Goal: Task Accomplishment & Management: Complete application form

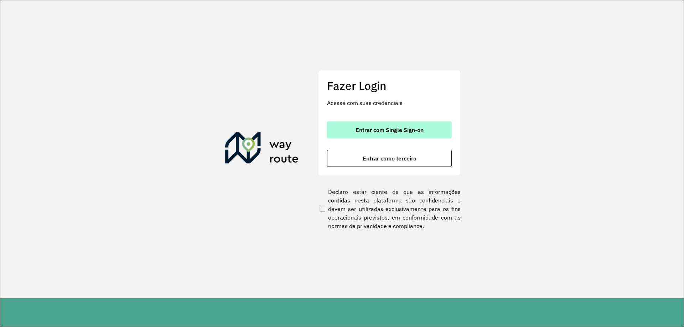
click at [391, 134] on button "Entrar com Single Sign-on" at bounding box center [389, 129] width 125 height 17
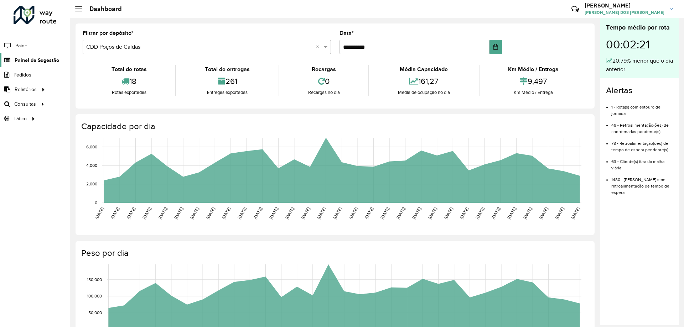
click at [51, 61] on span "Painel de Sugestão" at bounding box center [37, 60] width 45 height 7
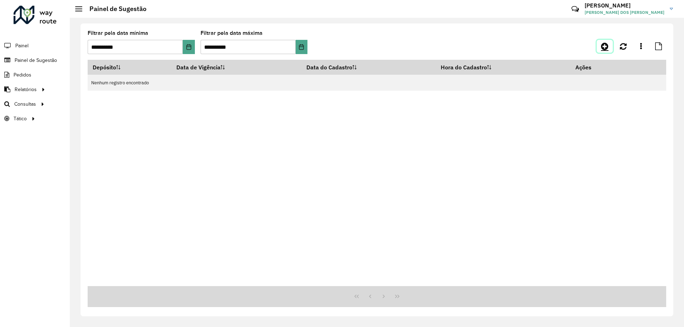
click at [602, 46] on icon at bounding box center [604, 46] width 7 height 9
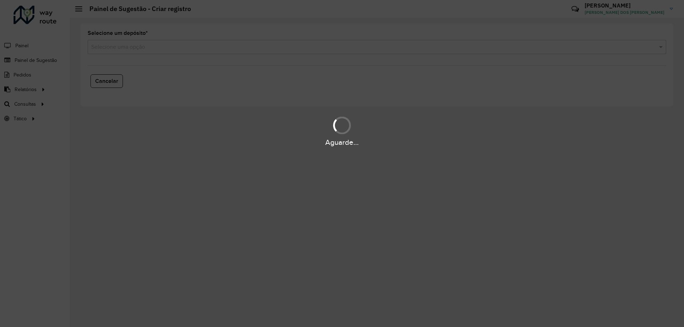
click at [249, 45] on input "text" at bounding box center [369, 47] width 557 height 9
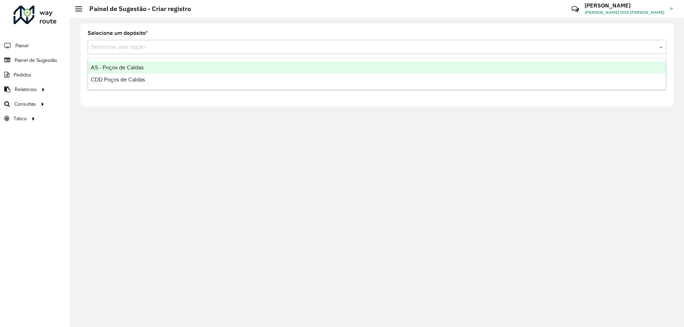
click at [138, 81] on span "CDD Poços de Caldas" at bounding box center [118, 80] width 54 height 6
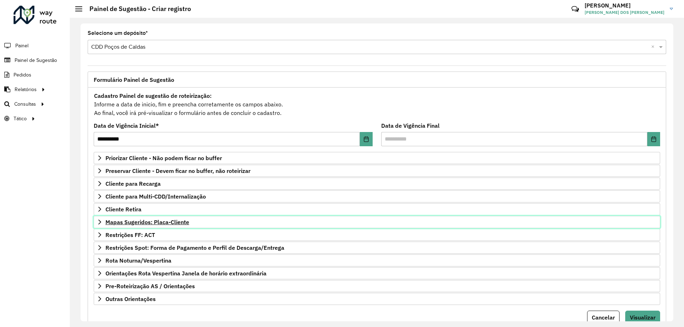
click at [166, 222] on span "Mapas Sugeridos: Placa-Cliente" at bounding box center [147, 222] width 84 height 6
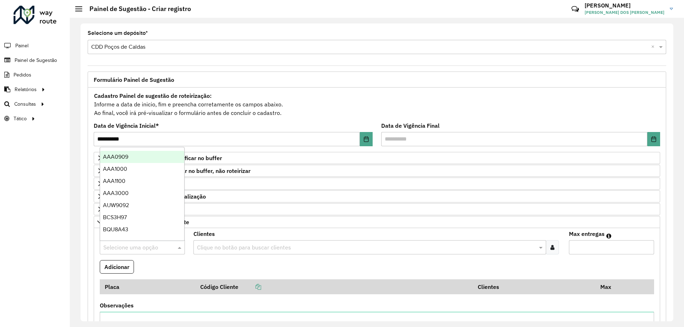
click at [133, 244] on input "text" at bounding box center [135, 248] width 64 height 9
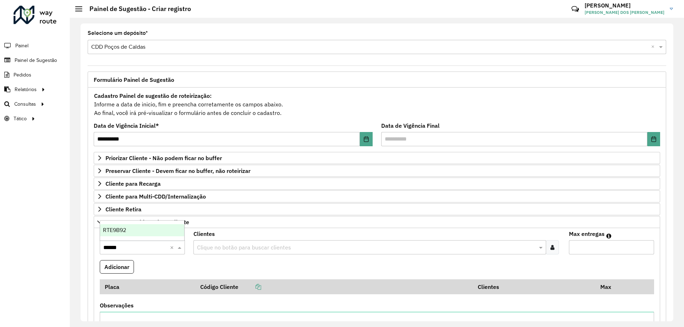
type input "*******"
click at [147, 220] on ng-dropdown-panel "RTE9B92" at bounding box center [142, 230] width 85 height 20
click at [150, 228] on div "RTE9B92" at bounding box center [142, 230] width 84 height 12
click at [251, 249] on input "text" at bounding box center [366, 248] width 342 height 9
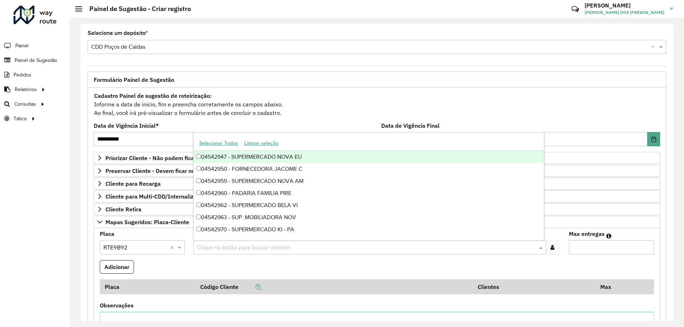
click at [551, 245] on icon at bounding box center [552, 248] width 4 height 6
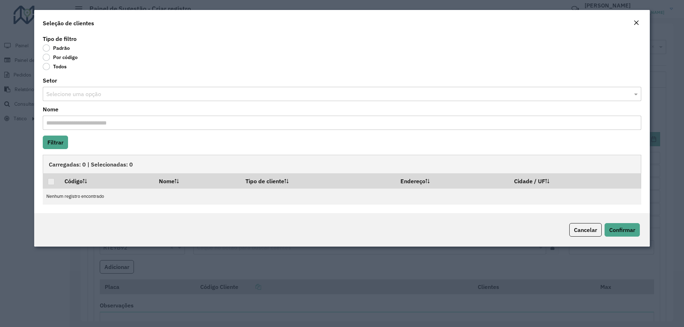
click at [67, 58] on label "Por código" at bounding box center [60, 57] width 35 height 7
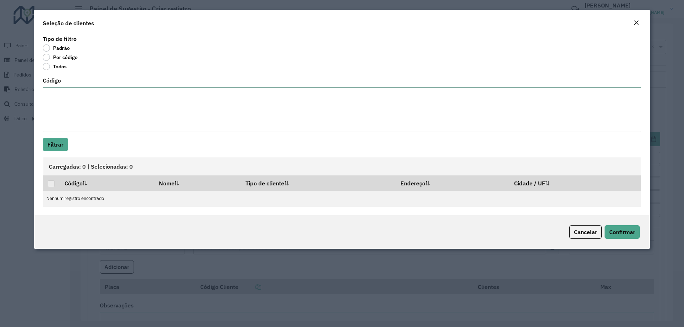
drag, startPoint x: 99, startPoint y: 109, endPoint x: 91, endPoint y: 133, distance: 24.7
click at [99, 111] on textarea "Código" at bounding box center [342, 109] width 598 height 45
paste textarea "********"
type textarea "********"
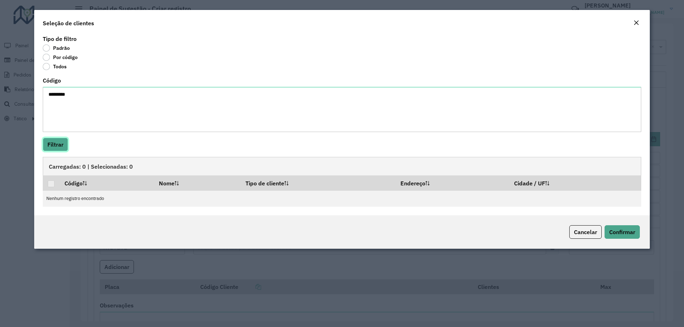
drag, startPoint x: 59, startPoint y: 145, endPoint x: 55, endPoint y: 142, distance: 5.4
click at [56, 142] on button "Filtrar" at bounding box center [55, 145] width 25 height 14
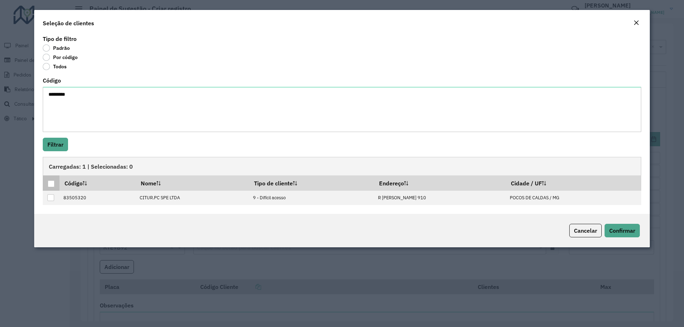
click at [50, 185] on div at bounding box center [51, 184] width 7 height 7
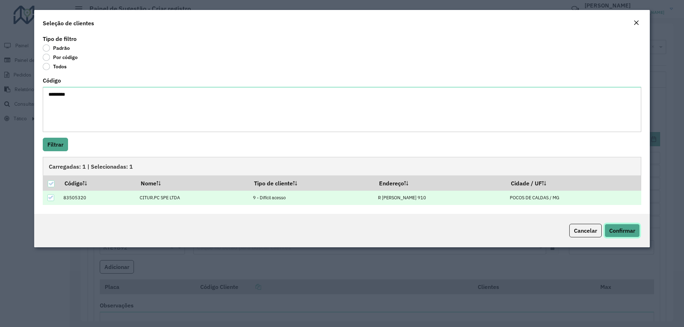
click at [633, 230] on span "Confirmar" at bounding box center [622, 230] width 26 height 7
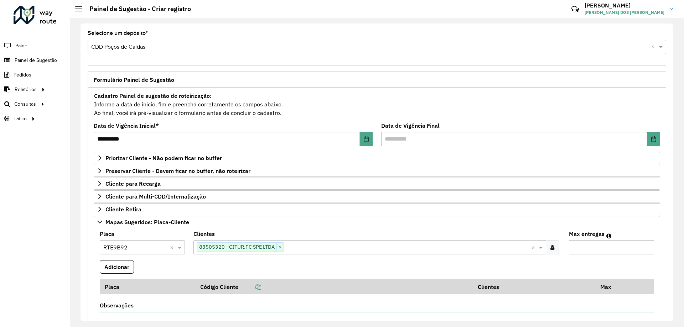
click at [601, 243] on input "Max entregas" at bounding box center [611, 247] width 85 height 14
type input "**"
click at [136, 263] on formly-field "Adicionar" at bounding box center [376, 269] width 563 height 19
click at [125, 265] on button "Adicionar" at bounding box center [117, 267] width 34 height 14
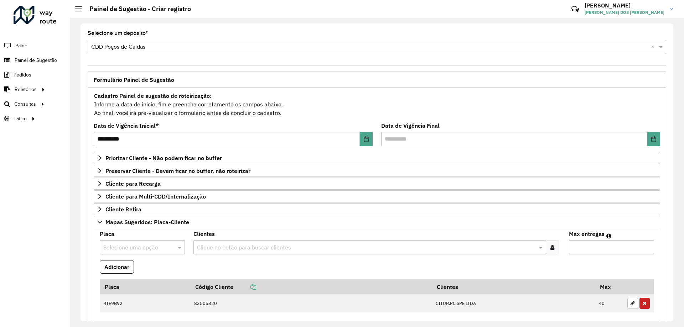
click at [146, 247] on input "text" at bounding box center [135, 248] width 64 height 9
type input "*******"
click at [152, 232] on div "RTE6D54" at bounding box center [142, 230] width 84 height 12
click at [314, 248] on input "text" at bounding box center [366, 248] width 342 height 9
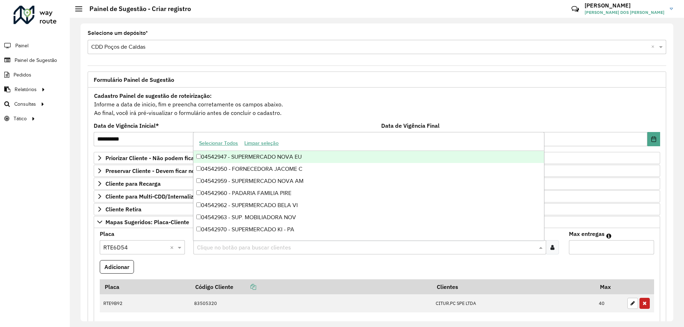
click at [547, 249] on div at bounding box center [552, 247] width 13 height 14
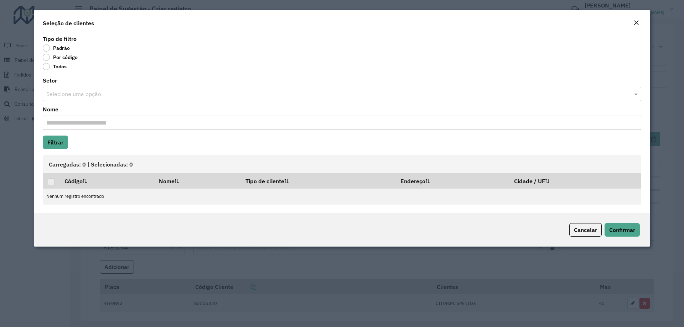
click at [64, 59] on label "Por código" at bounding box center [60, 57] width 35 height 7
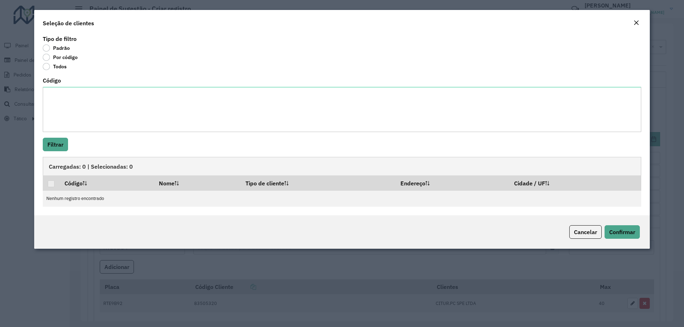
click at [87, 99] on textarea "Código" at bounding box center [342, 109] width 598 height 45
type textarea "******** ******** ******** ******** ******** ******** ******** ******** *******…"
click at [52, 137] on div "Tipo de filtro Padrão Por código Todos Código ******** ******** ******** ******…" at bounding box center [341, 124] width 615 height 182
click at [56, 142] on button "Filtrar" at bounding box center [55, 145] width 25 height 14
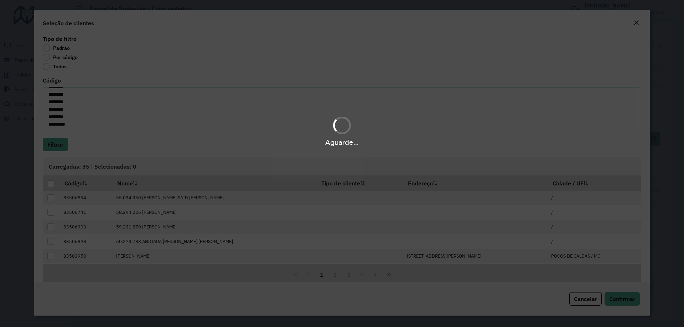
click at [50, 184] on div "Aguarde..." at bounding box center [342, 163] width 684 height 327
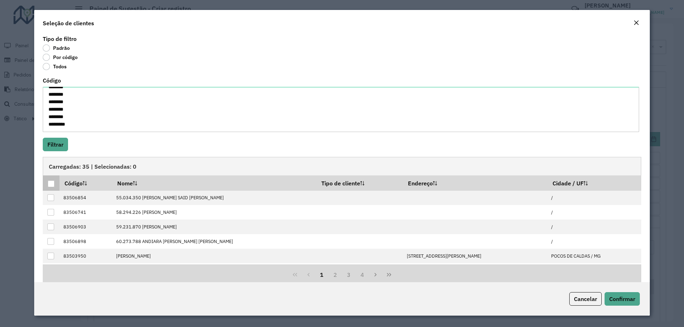
click at [48, 184] on div at bounding box center [51, 184] width 7 height 7
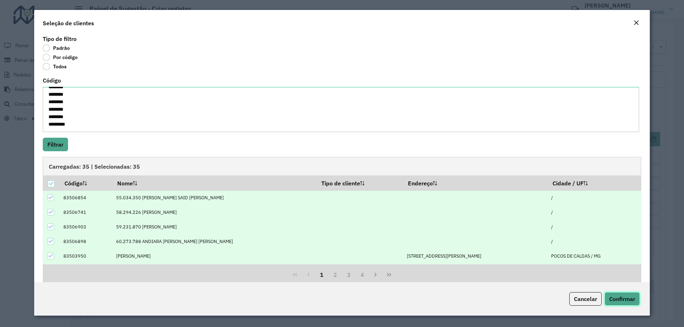
click at [619, 298] on span "Confirmar" at bounding box center [622, 299] width 26 height 7
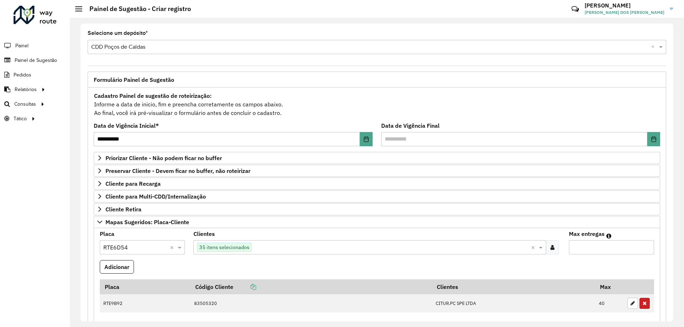
click at [585, 249] on input "Max entregas" at bounding box center [611, 247] width 85 height 14
type input "**"
click at [101, 274] on formly-wrapper-form-field "Adicionar" at bounding box center [117, 269] width 34 height 19
click at [125, 261] on button "Adicionar" at bounding box center [117, 267] width 34 height 14
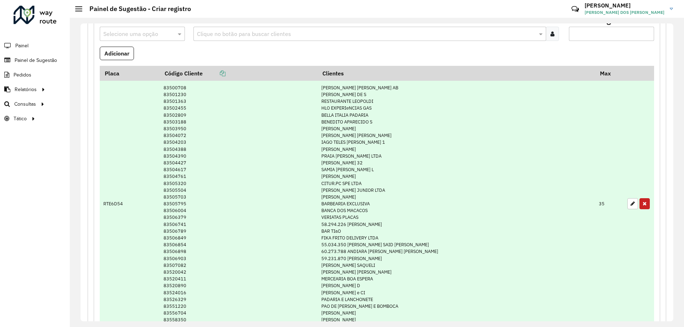
scroll to position [178, 0]
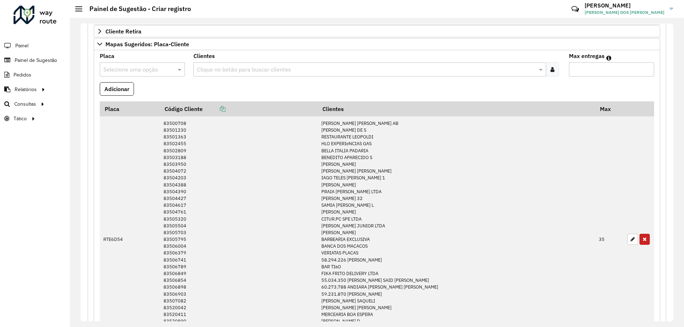
click at [151, 67] on input "text" at bounding box center [135, 70] width 64 height 9
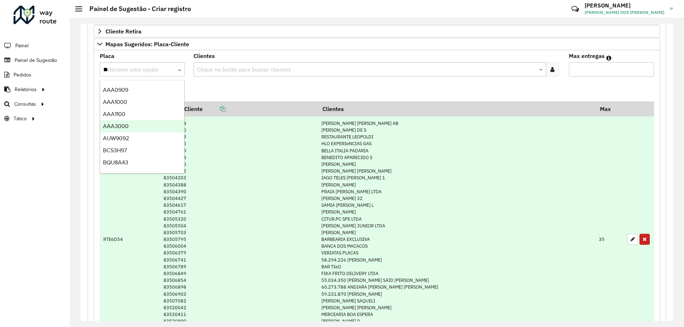
type input "***"
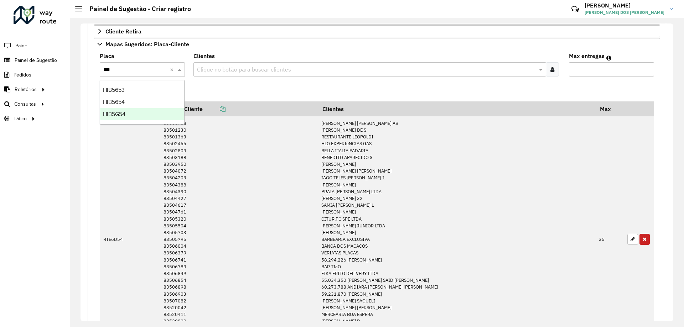
click at [130, 114] on div "HIB5G54" at bounding box center [142, 114] width 84 height 12
click at [269, 71] on input "text" at bounding box center [366, 70] width 342 height 9
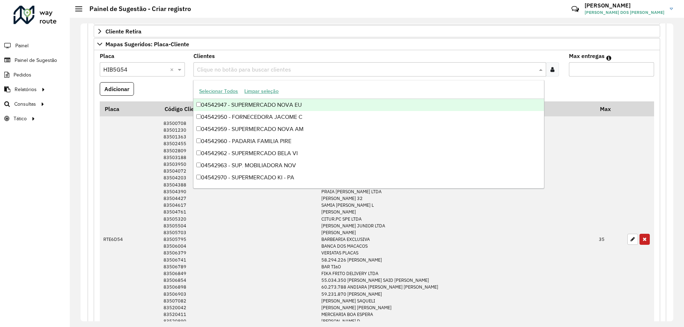
click at [557, 75] on div at bounding box center [552, 69] width 13 height 14
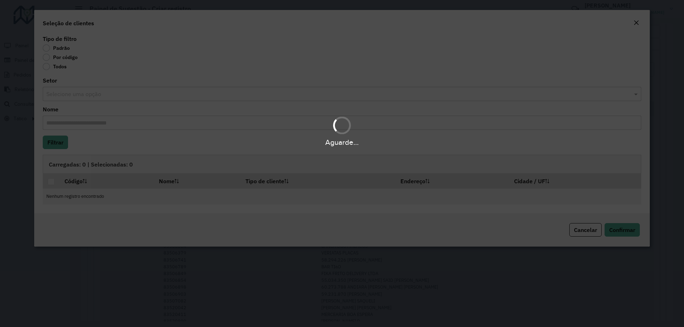
click at [551, 72] on div "Aguarde..." at bounding box center [342, 163] width 684 height 327
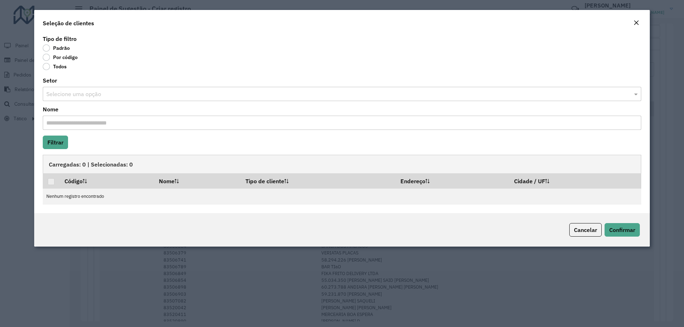
click at [69, 58] on label "Por código" at bounding box center [60, 57] width 35 height 7
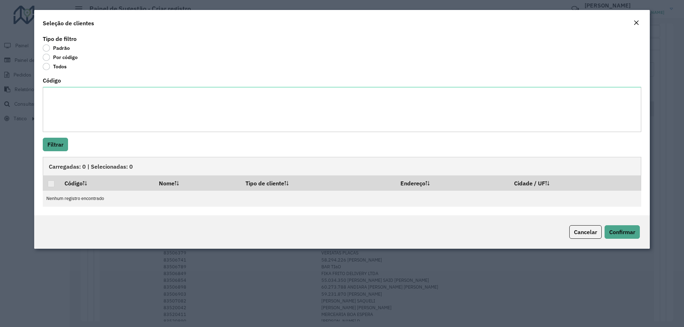
click at [70, 57] on label "Por código" at bounding box center [60, 57] width 35 height 7
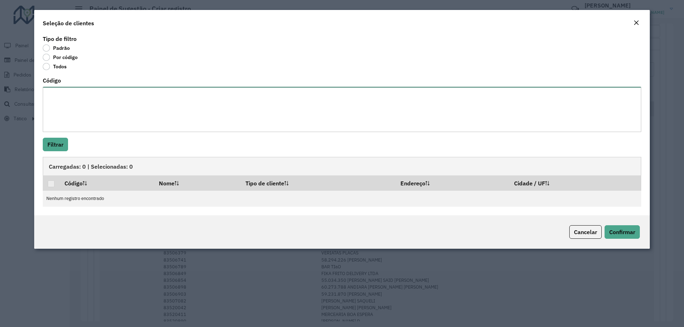
click at [89, 101] on textarea "Código" at bounding box center [342, 109] width 598 height 45
paste textarea "******** ******** ******** ******** ******** ******** ******** ******** *******…"
type textarea "******** ******** ******** ******** ******** ******** ******** ******** *******…"
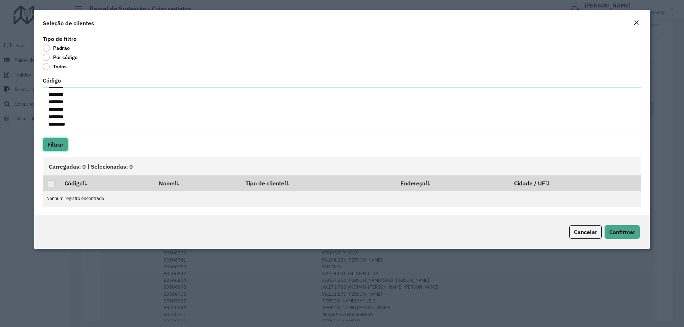
click at [67, 140] on button "Filtrar" at bounding box center [55, 145] width 25 height 14
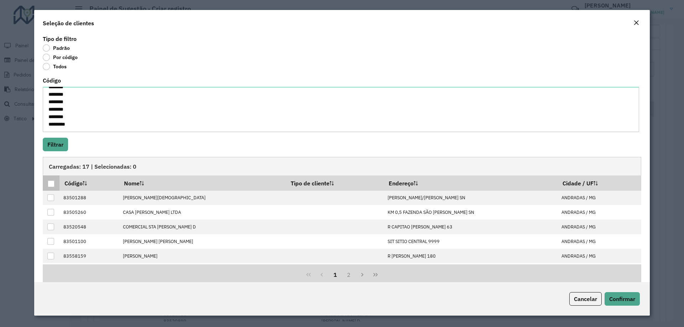
click at [52, 183] on div at bounding box center [51, 184] width 7 height 7
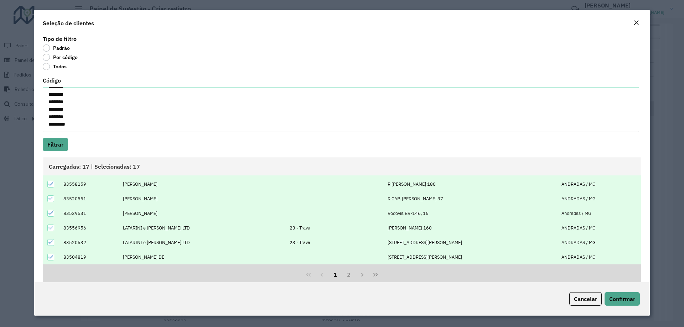
scroll to position [12, 0]
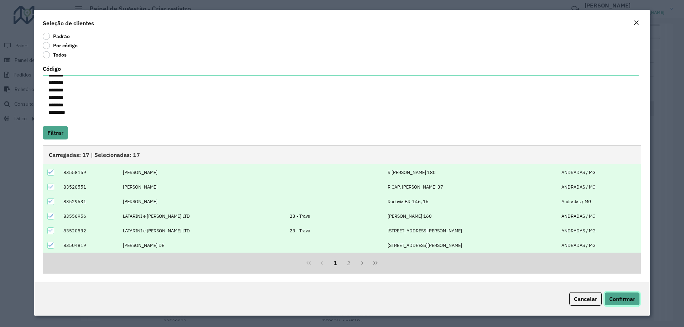
click at [631, 303] on button "Confirmar" at bounding box center [621, 299] width 35 height 14
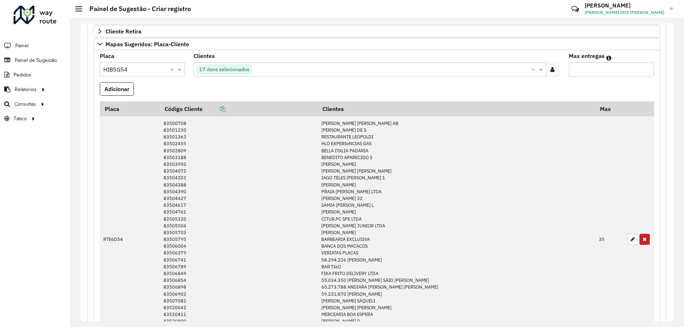
click at [602, 63] on input "Max entregas" at bounding box center [611, 69] width 85 height 14
type input "**"
click at [105, 92] on button "Adicionar" at bounding box center [117, 89] width 34 height 14
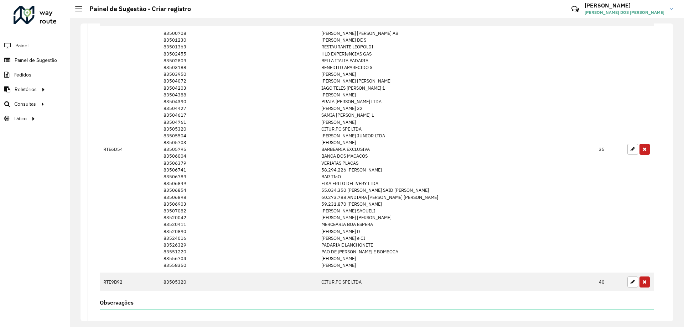
scroll to position [570, 0]
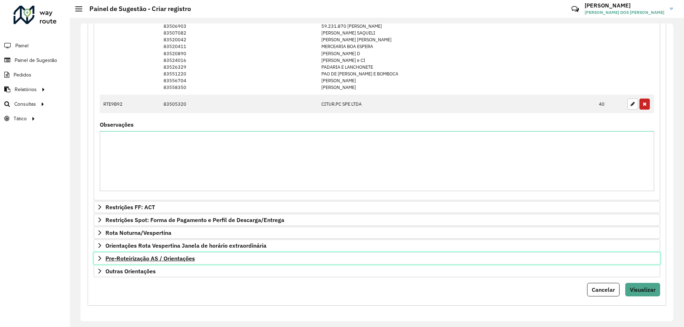
click at [181, 260] on span "Pre-Roteirização AS / Orientações" at bounding box center [149, 259] width 89 height 6
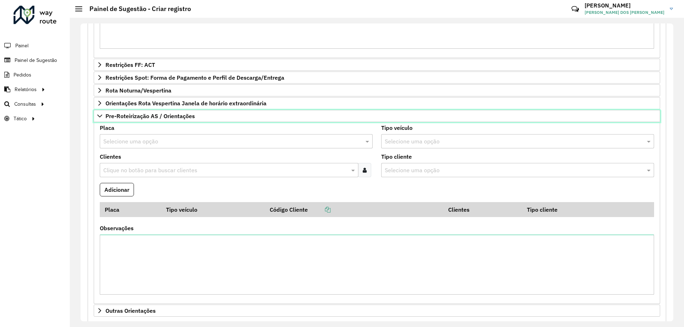
scroll to position [752, 0]
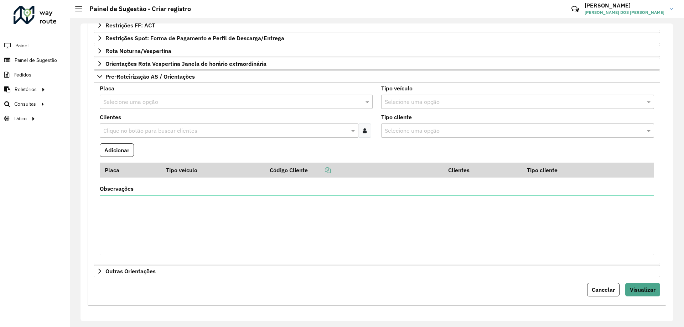
click at [150, 104] on input "text" at bounding box center [228, 102] width 251 height 9
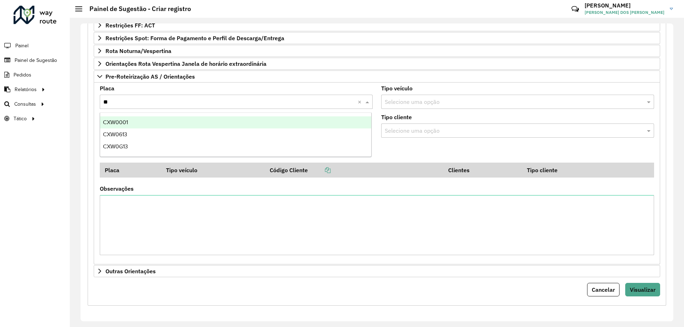
type input "***"
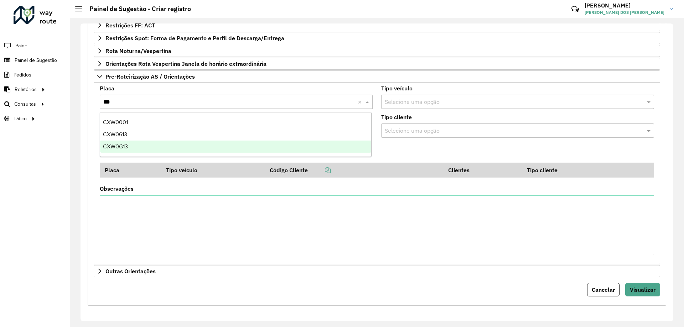
click at [132, 145] on div "CXW0G13" at bounding box center [235, 147] width 271 height 12
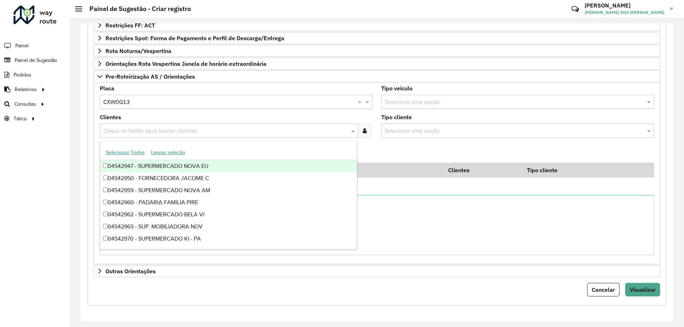
click at [162, 128] on input "text" at bounding box center [225, 131] width 248 height 9
paste input "********"
type input "********"
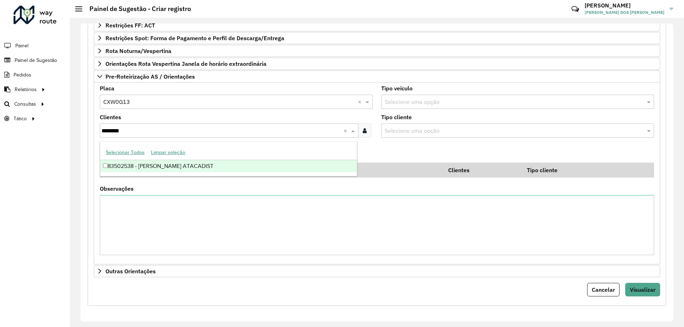
click at [165, 170] on div "83502538 - [PERSON_NAME] ATACADIST" at bounding box center [228, 166] width 257 height 12
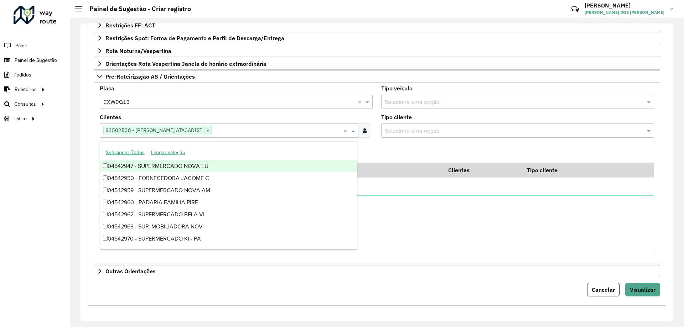
click at [411, 137] on div "Selecione uma opção" at bounding box center [517, 131] width 273 height 14
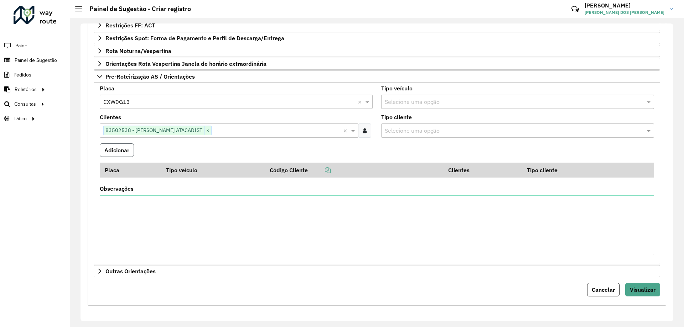
click at [104, 147] on button "Adicionar" at bounding box center [117, 151] width 34 height 14
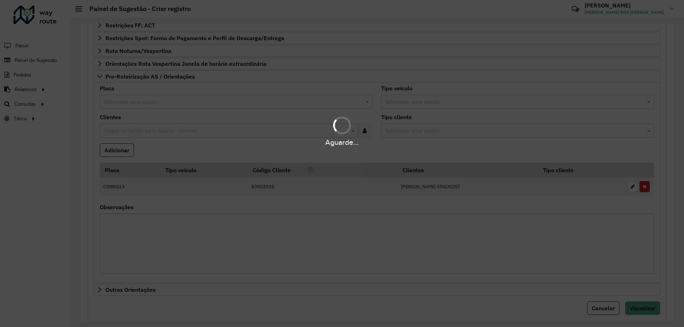
drag, startPoint x: 112, startPoint y: 156, endPoint x: 187, endPoint y: 173, distance: 76.7
click at [187, 171] on div "Aguarde..." at bounding box center [342, 163] width 684 height 327
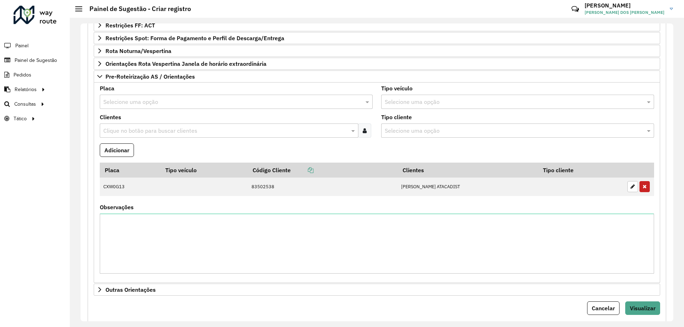
scroll to position [770, 0]
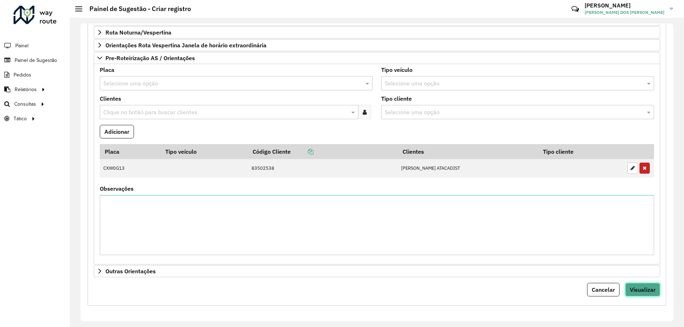
click at [647, 290] on span "Visualizar" at bounding box center [643, 289] width 26 height 7
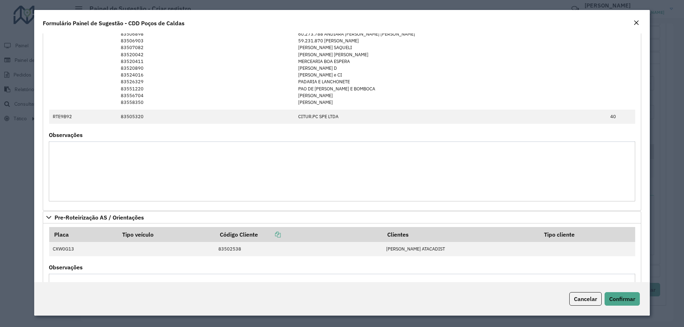
scroll to position [426, 0]
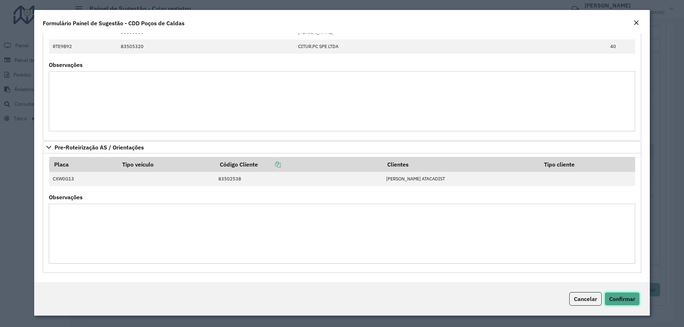
click at [614, 294] on button "Confirmar" at bounding box center [621, 299] width 35 height 14
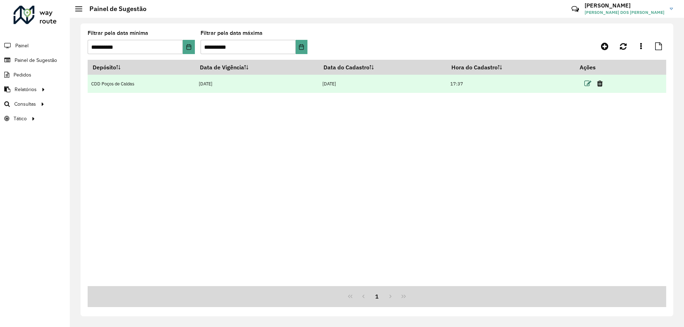
click at [587, 87] on icon at bounding box center [587, 83] width 7 height 7
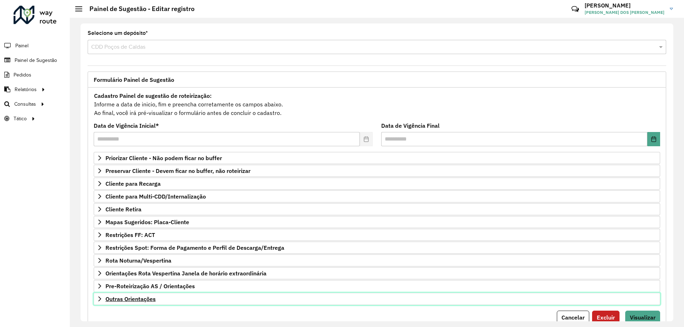
click at [179, 295] on link "Outras Orientações" at bounding box center [377, 299] width 566 height 12
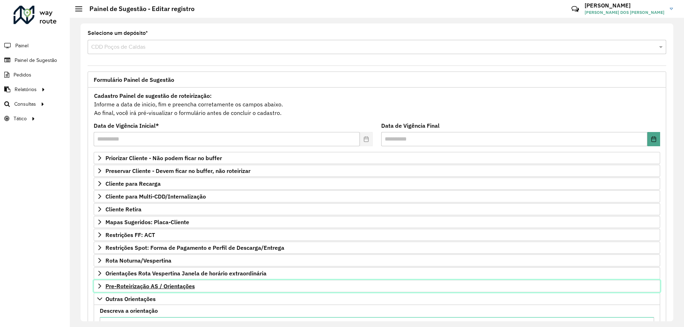
click at [184, 289] on span "Pre-Roteirização AS / Orientações" at bounding box center [149, 286] width 89 height 6
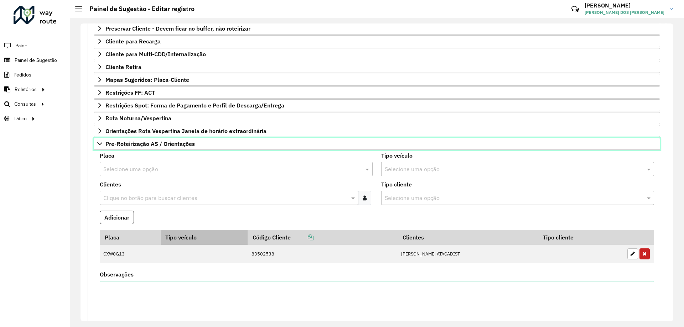
scroll to position [249, 0]
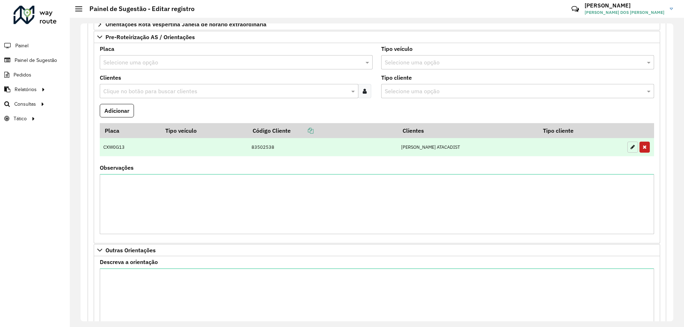
click at [631, 146] on icon "button" at bounding box center [632, 147] width 4 height 5
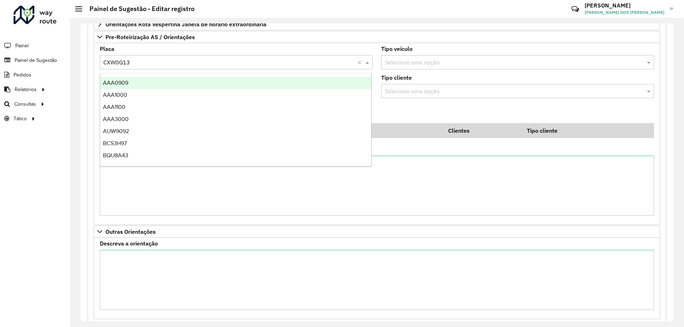
click at [152, 62] on input "text" at bounding box center [228, 62] width 251 height 9
type input "***"
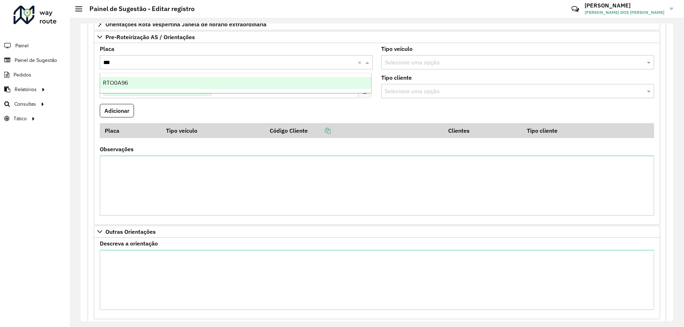
click at [165, 86] on div "RTO0A96" at bounding box center [235, 83] width 271 height 12
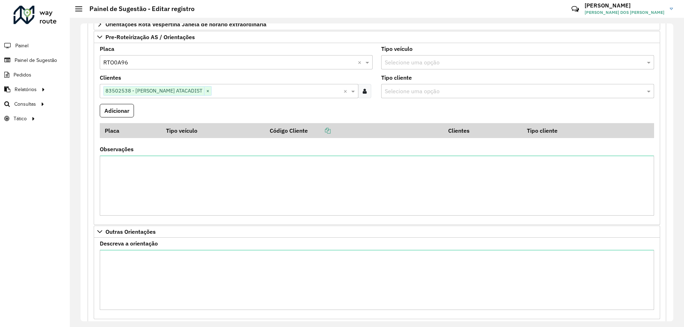
click at [139, 106] on formly-field "Adicionar" at bounding box center [376, 113] width 563 height 19
click at [134, 107] on button "Adicionar" at bounding box center [117, 111] width 34 height 14
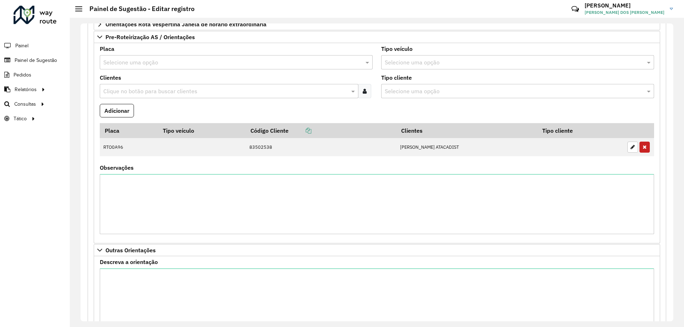
scroll to position [310, 0]
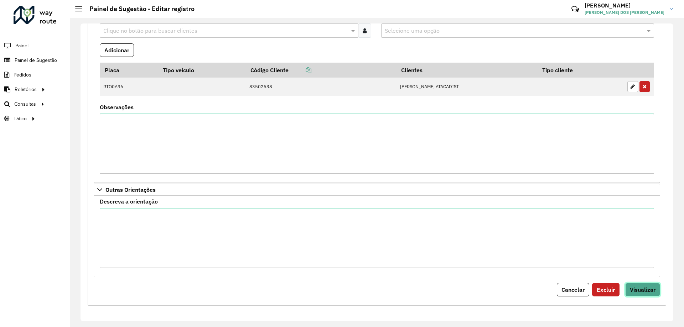
click at [643, 293] on span "Visualizar" at bounding box center [643, 289] width 26 height 7
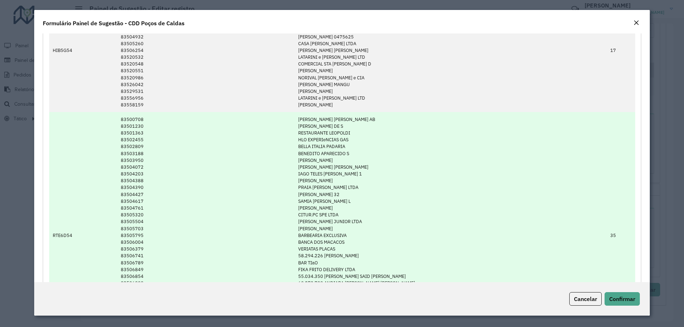
scroll to position [142, 0]
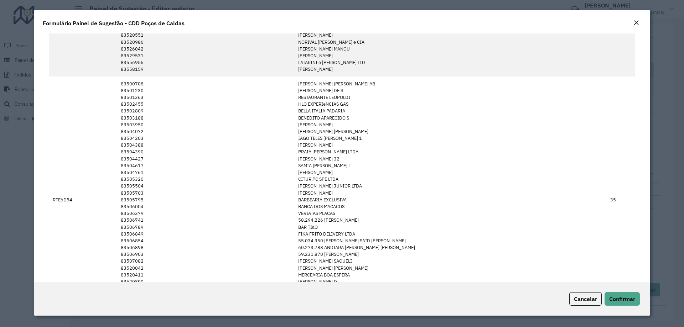
click at [640, 302] on div "Cancelar Confirmar" at bounding box center [341, 298] width 615 height 33
click at [630, 300] on span "Confirmar" at bounding box center [622, 299] width 26 height 7
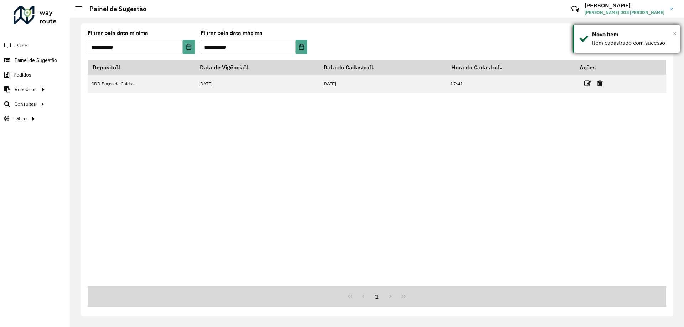
click at [674, 32] on span "×" at bounding box center [675, 34] width 4 height 8
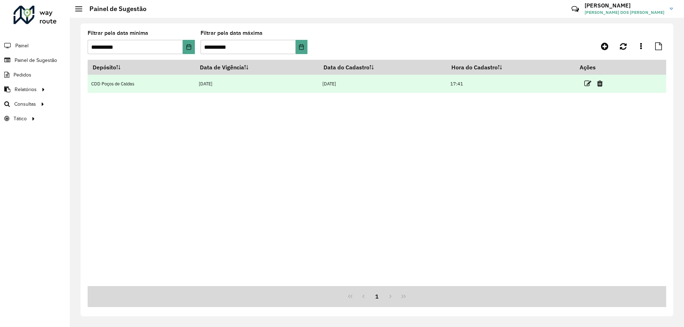
click at [590, 79] on link at bounding box center [587, 84] width 7 height 10
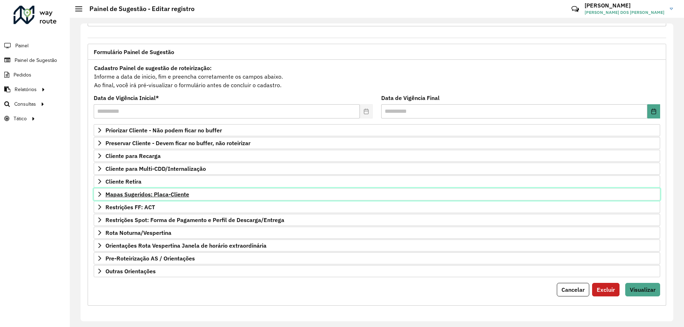
click at [184, 192] on span "Mapas Sugeridos: Placa-Cliente" at bounding box center [147, 195] width 84 height 6
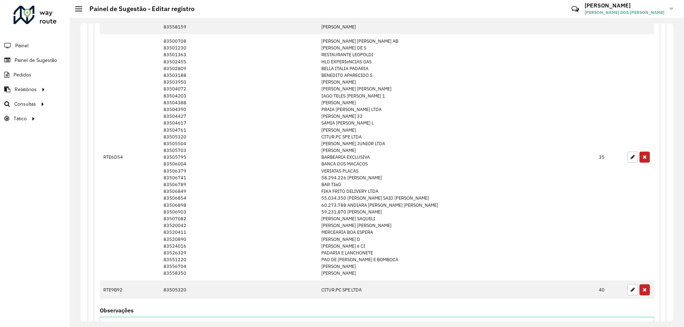
scroll to position [562, 0]
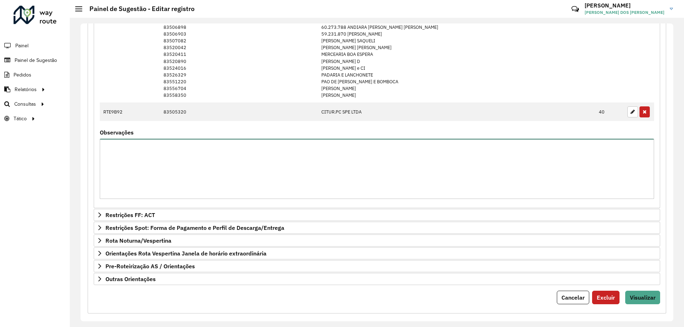
click at [208, 177] on textarea "Observações" at bounding box center [377, 169] width 554 height 60
type textarea "**********"
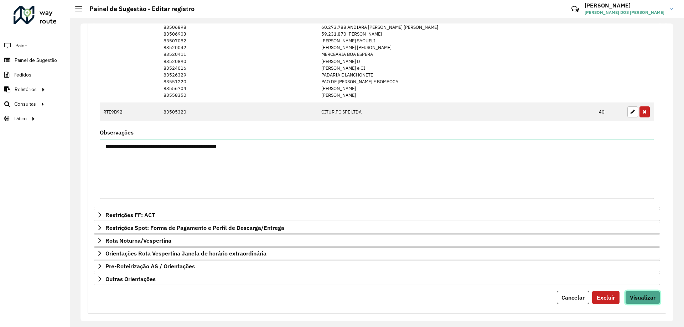
click at [642, 299] on span "Visualizar" at bounding box center [643, 297] width 26 height 7
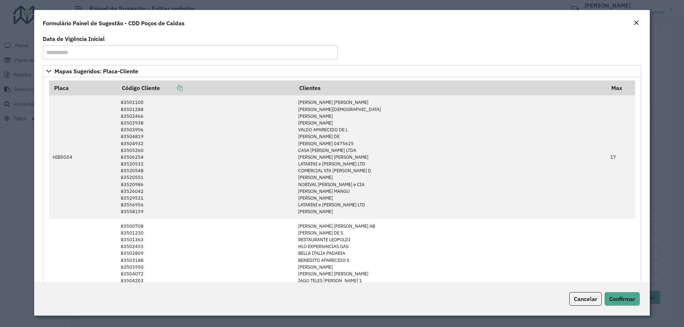
scroll to position [71, 0]
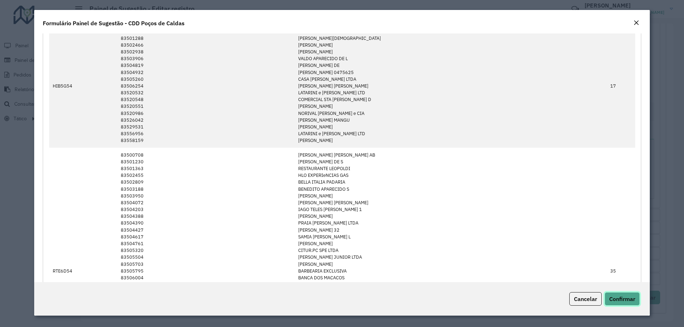
click at [617, 295] on button "Confirmar" at bounding box center [621, 299] width 35 height 14
